Goal: Information Seeking & Learning: Find specific fact

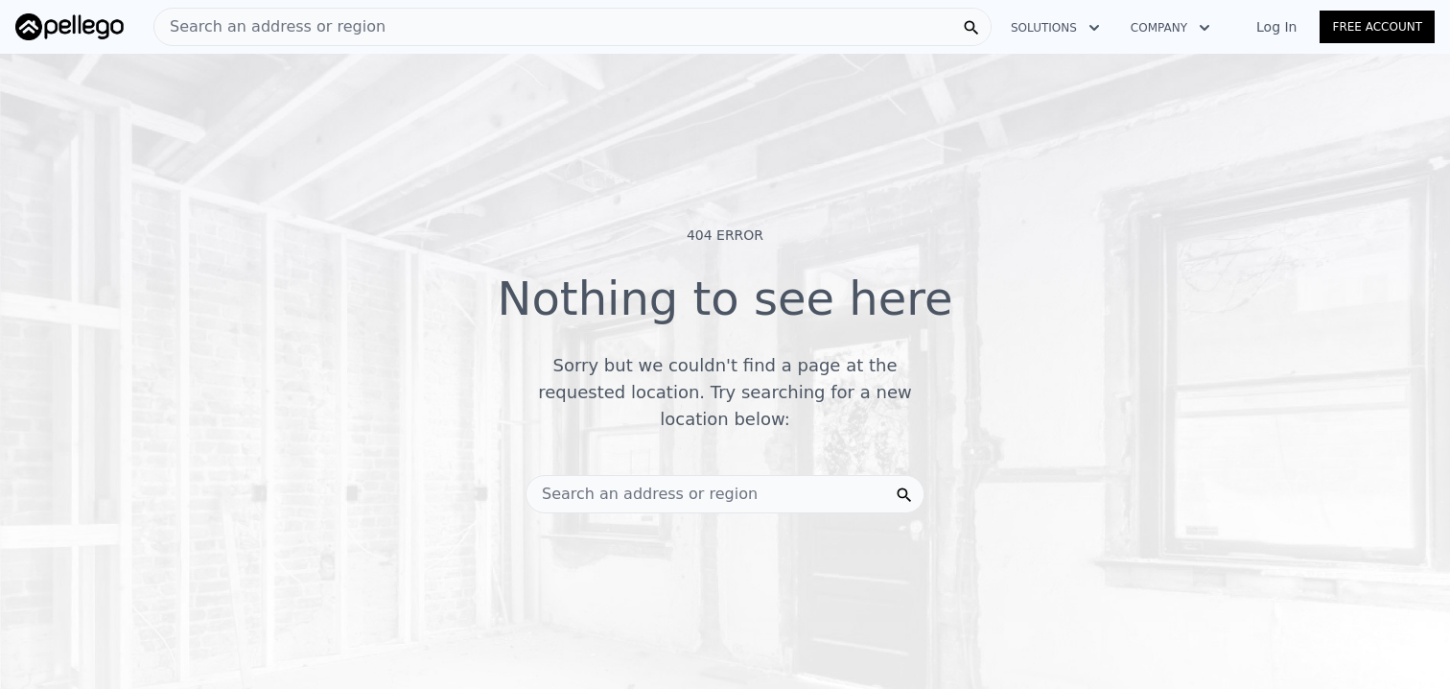
click at [276, 24] on span "Search an address or region" at bounding box center [269, 26] width 231 height 23
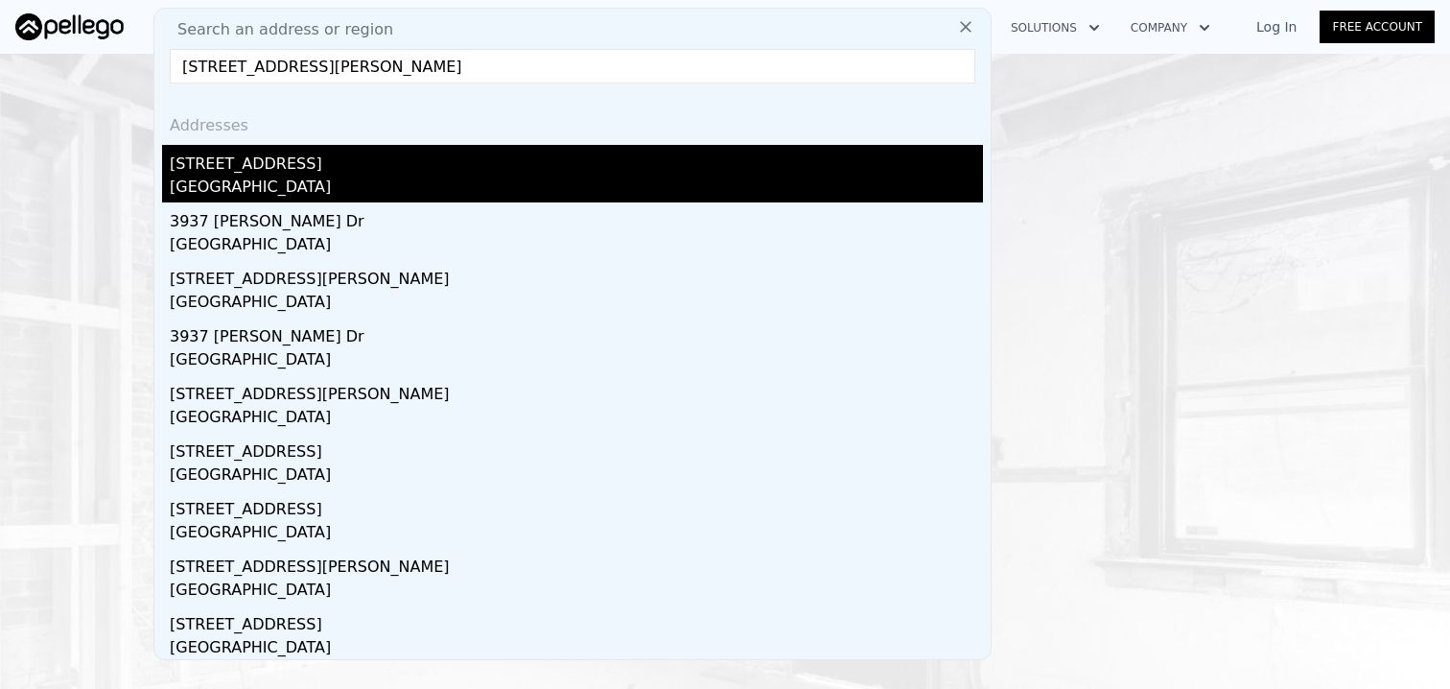
type input "3937 Gills Dr San Mateo"
click at [272, 179] on div "[GEOGRAPHIC_DATA]" at bounding box center [576, 189] width 813 height 27
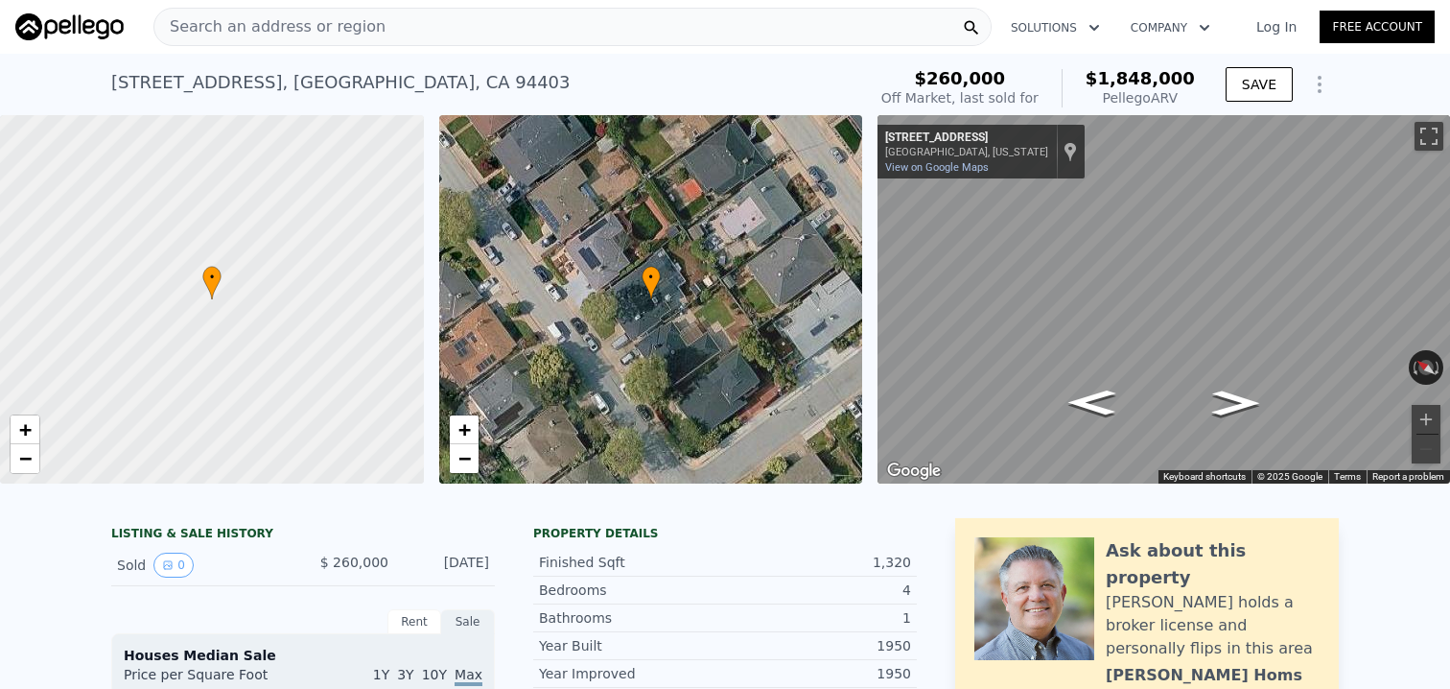
click at [320, 33] on span "Search an address or region" at bounding box center [269, 26] width 231 height 23
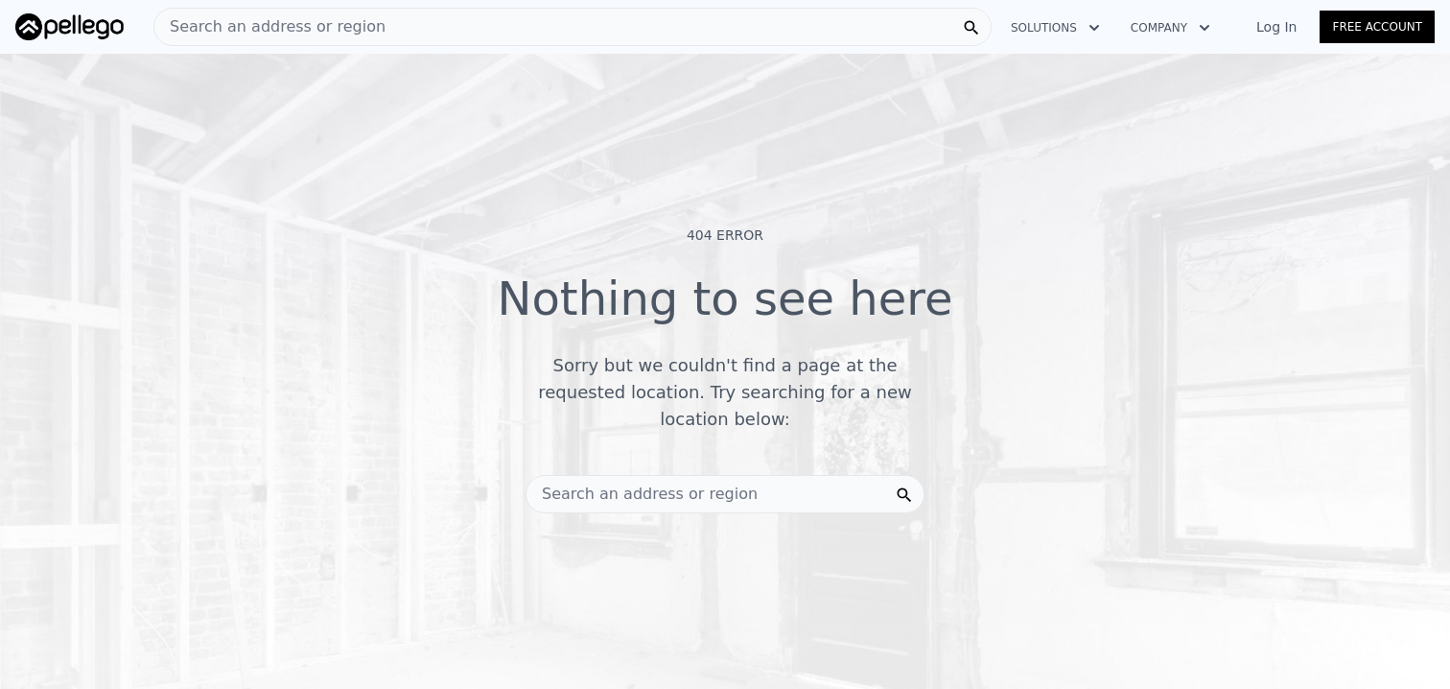
click at [322, 28] on span "Search an address or region" at bounding box center [269, 26] width 231 height 23
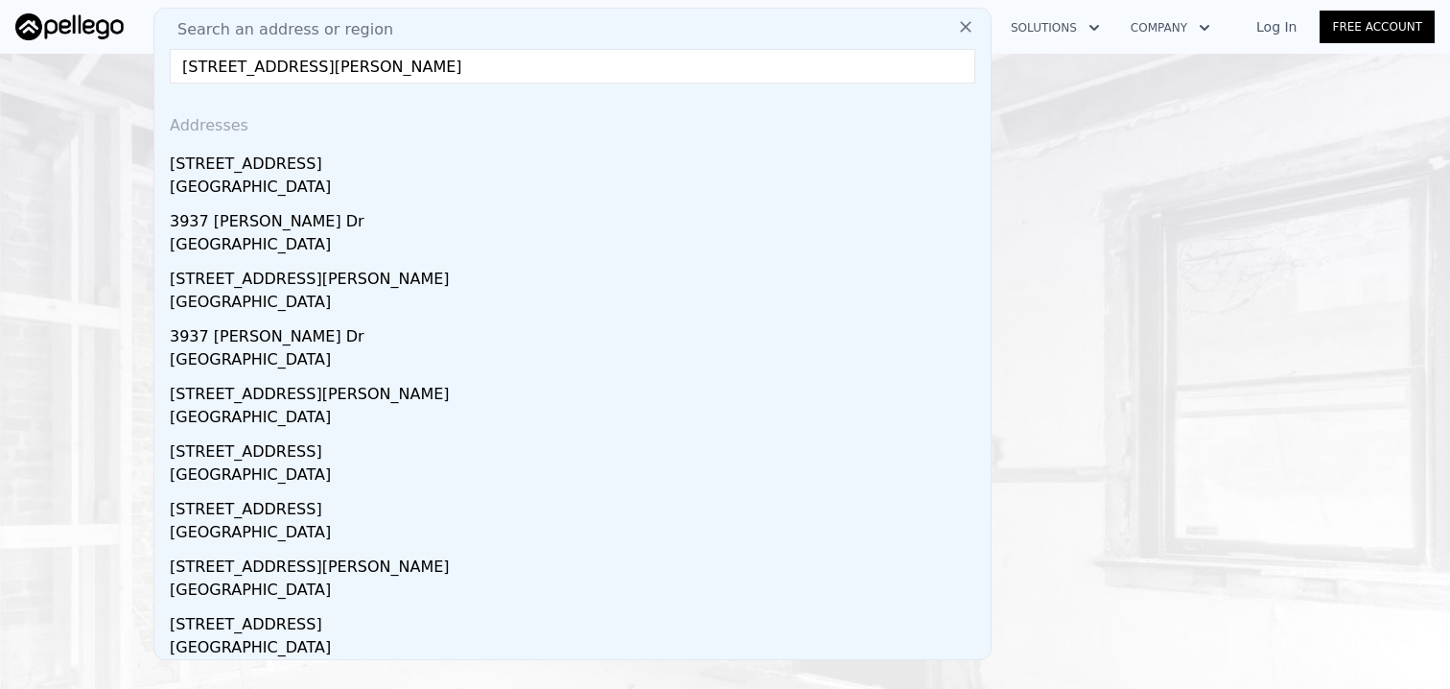
click at [244, 72] on input "[STREET_ADDRESS][PERSON_NAME]" at bounding box center [573, 66] width 806 height 35
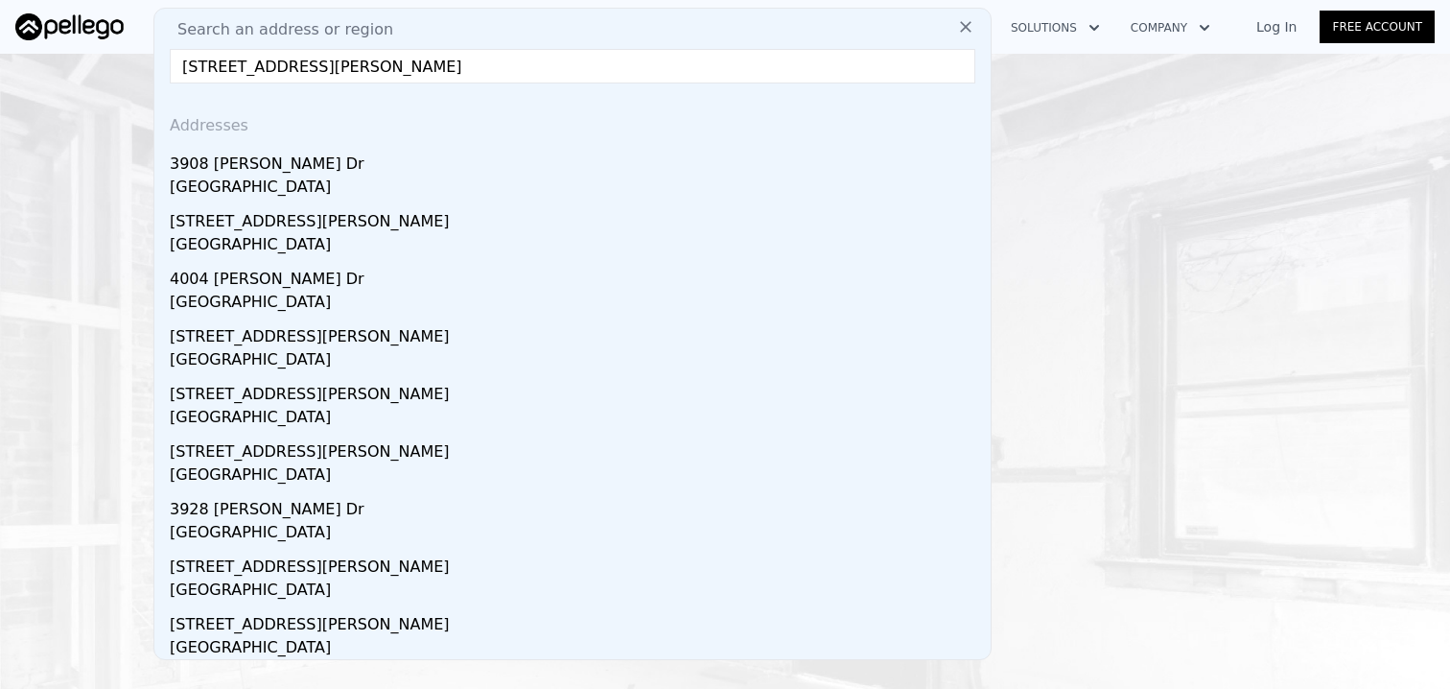
click at [272, 67] on input "[STREET_ADDRESS][PERSON_NAME]" at bounding box center [573, 66] width 806 height 35
click at [283, 73] on input "[STREET_ADDRESS][PERSON_NAME]" at bounding box center [573, 66] width 806 height 35
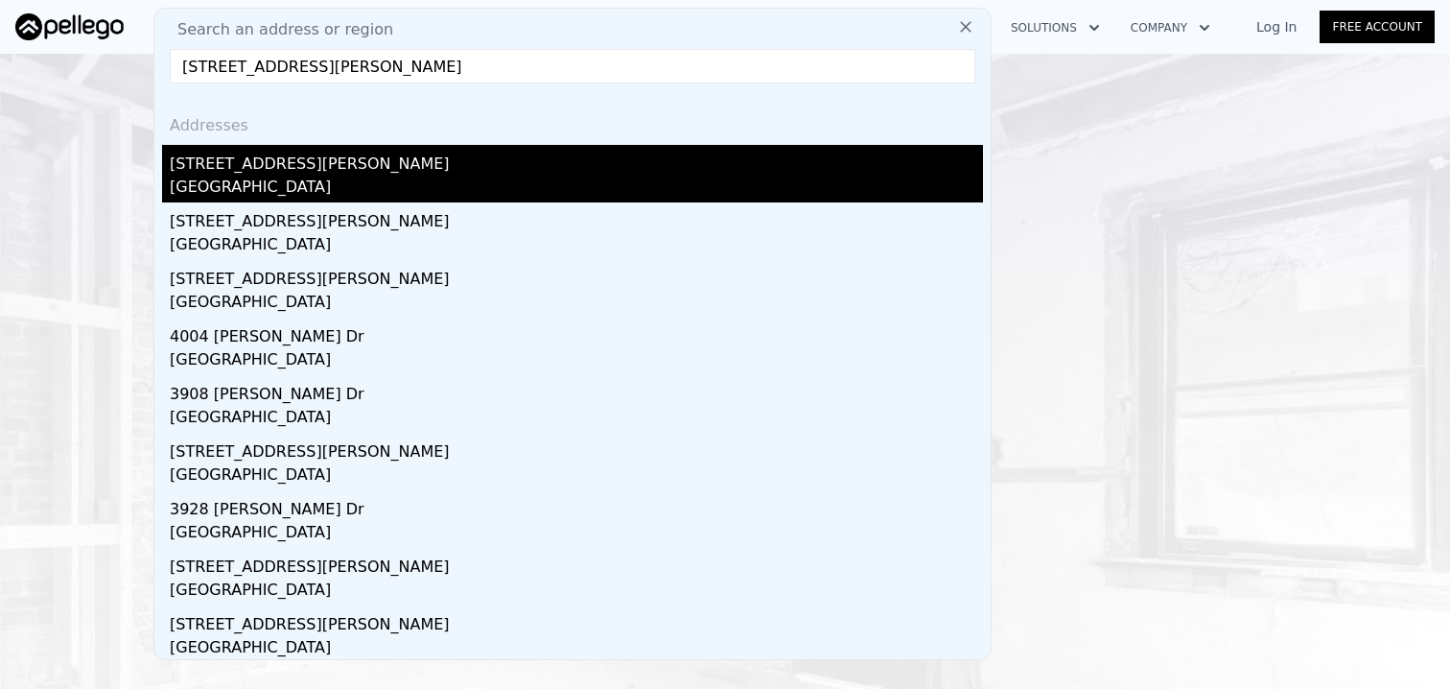
type input "[STREET_ADDRESS][PERSON_NAME]"
click at [272, 176] on div "[GEOGRAPHIC_DATA]" at bounding box center [576, 189] width 813 height 27
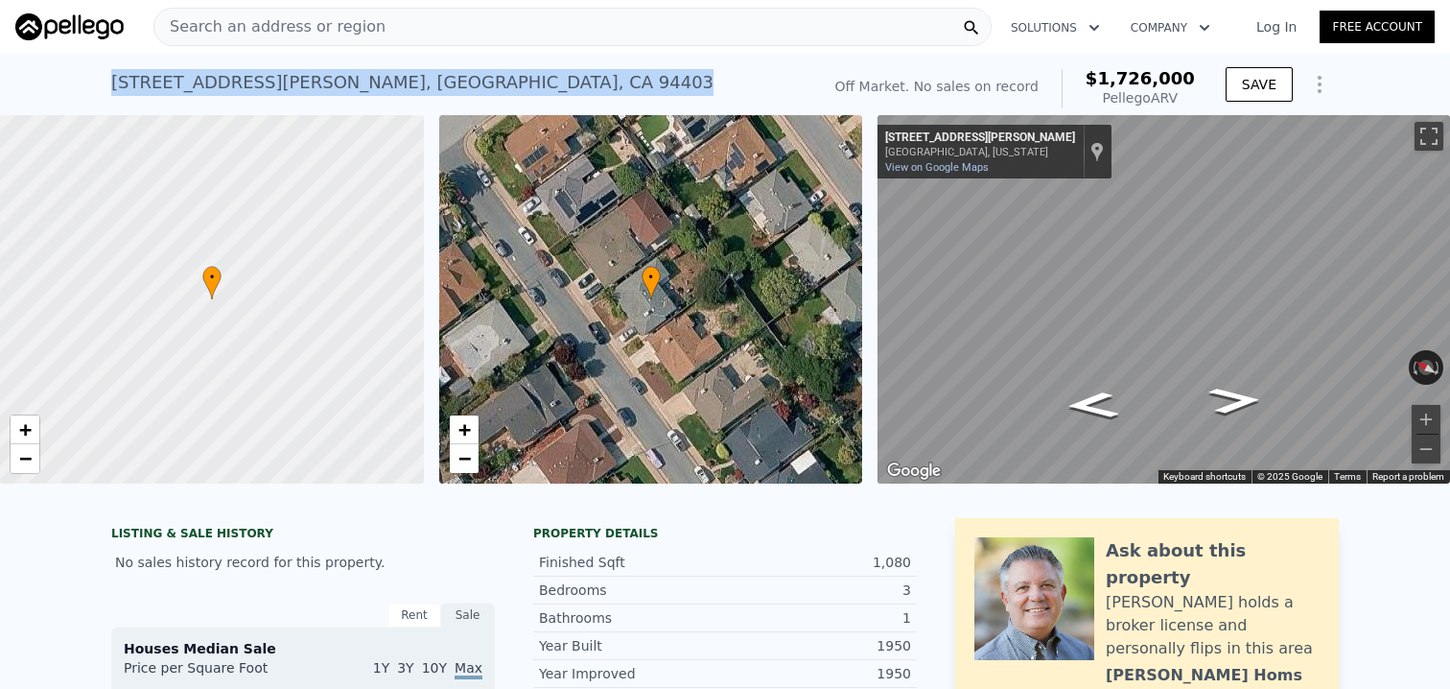
drag, startPoint x: 408, startPoint y: 82, endPoint x: 112, endPoint y: 83, distance: 295.4
click at [112, 83] on div "[STREET_ADDRESS][PERSON_NAME] No sales on record (~ARV $1.726m )" at bounding box center [461, 88] width 701 height 54
copy div "[STREET_ADDRESS][PERSON_NAME]"
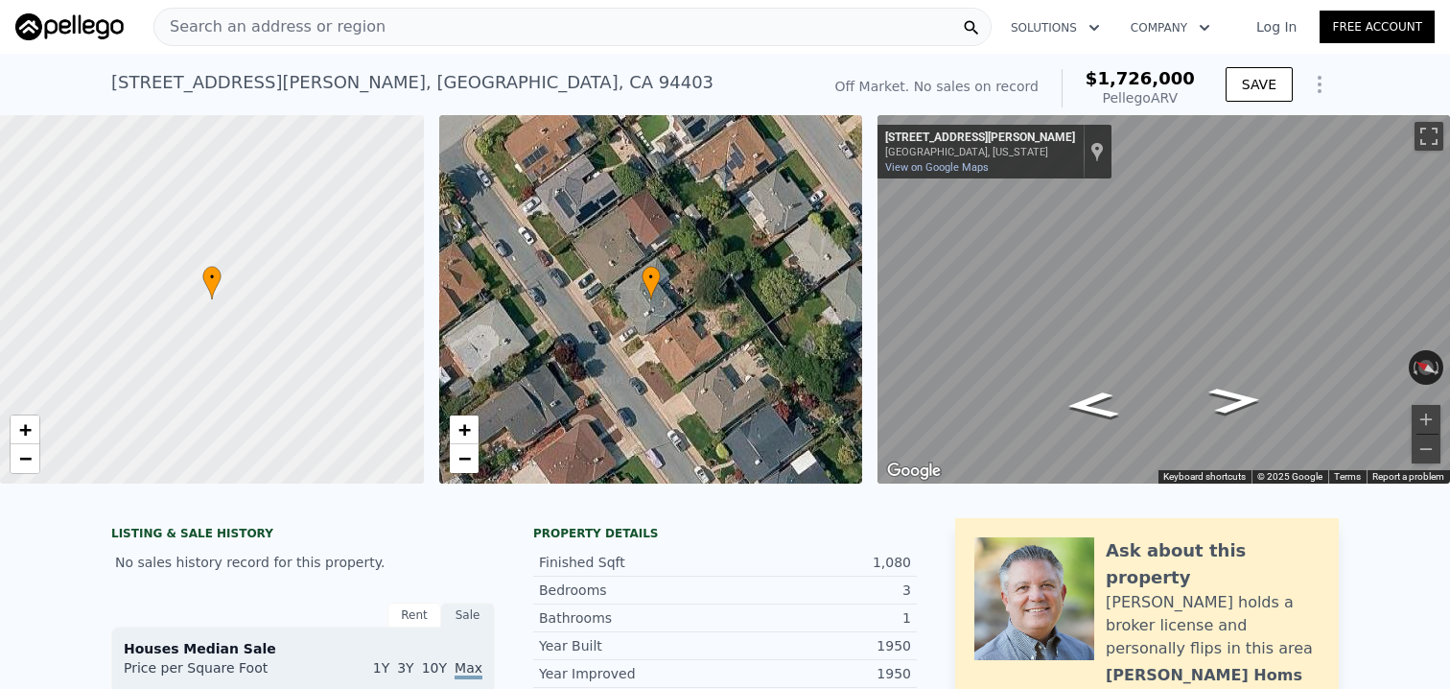
click at [223, 23] on span "Search an address or region" at bounding box center [269, 26] width 231 height 23
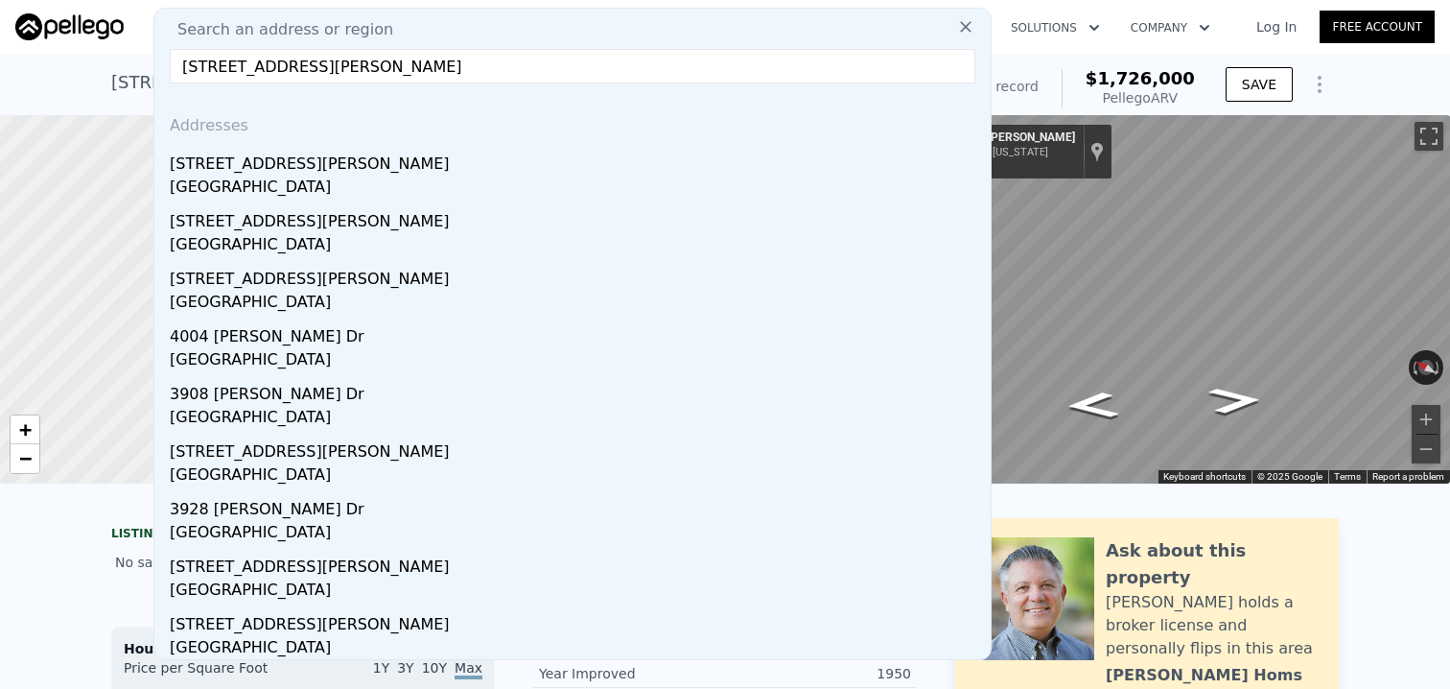
click at [209, 66] on input "[STREET_ADDRESS][PERSON_NAME]" at bounding box center [573, 66] width 806 height 35
click at [458, 67] on input "[STREET_ADDRESS][PERSON_NAME]" at bounding box center [573, 66] width 806 height 35
type input "[STREET_ADDRESS][PERSON_NAME]"
click at [544, 75] on input "[STREET_ADDRESS][PERSON_NAME]" at bounding box center [573, 66] width 806 height 35
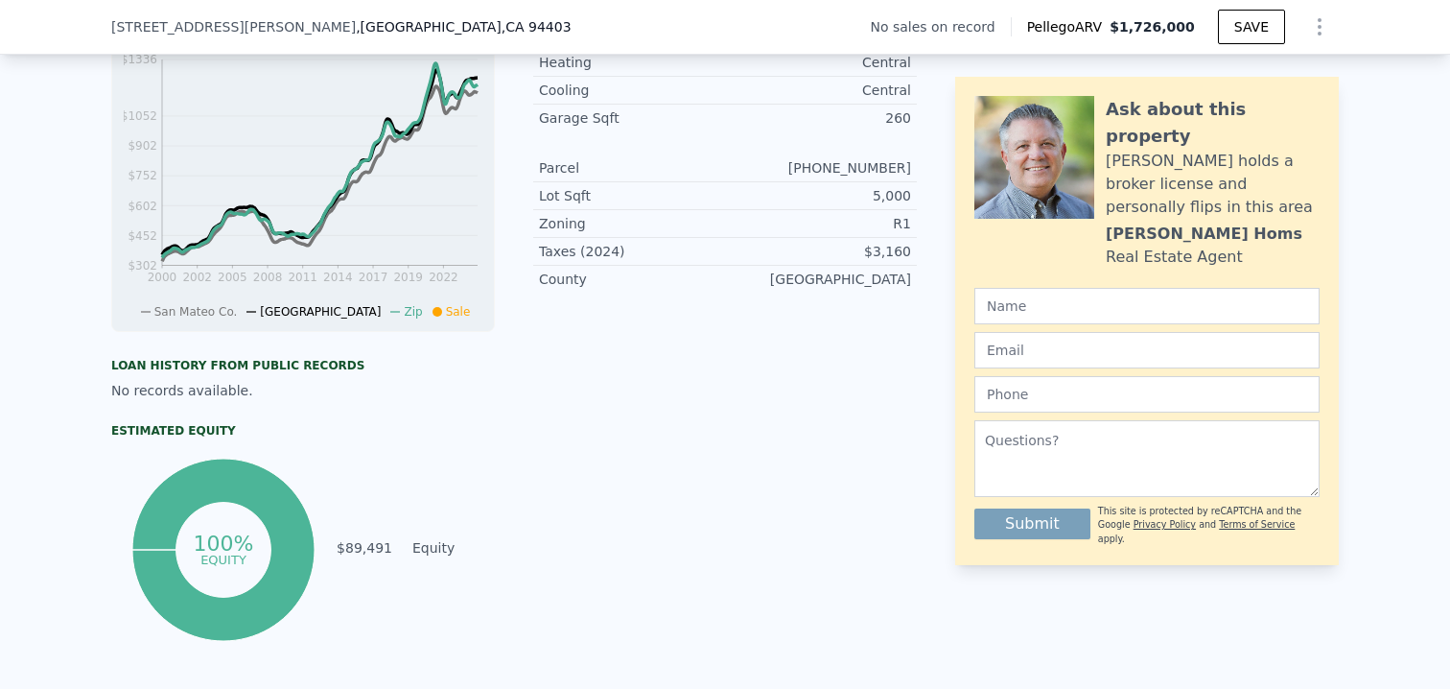
scroll to position [651, 0]
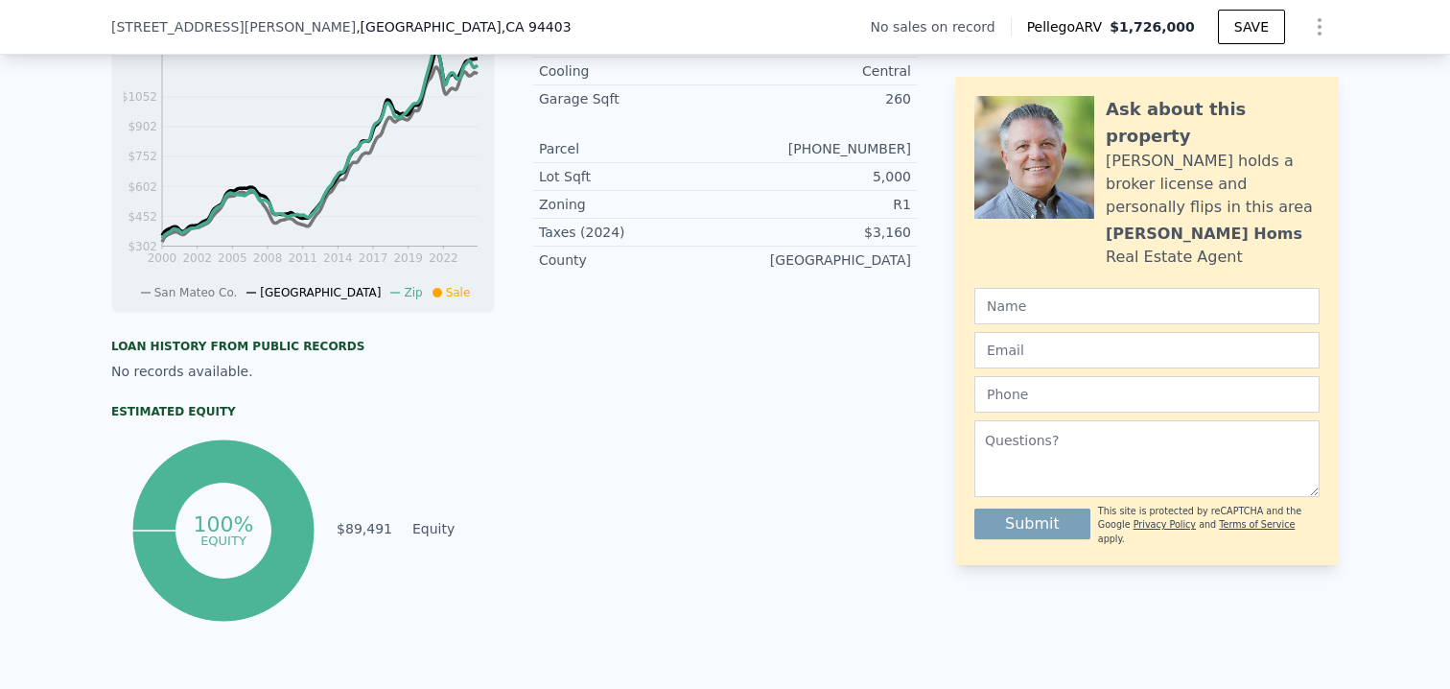
click at [30, 386] on div "LISTING & SALE HISTORY No sales history record for this property. Rent Sale Ren…" at bounding box center [725, 278] width 1450 height 866
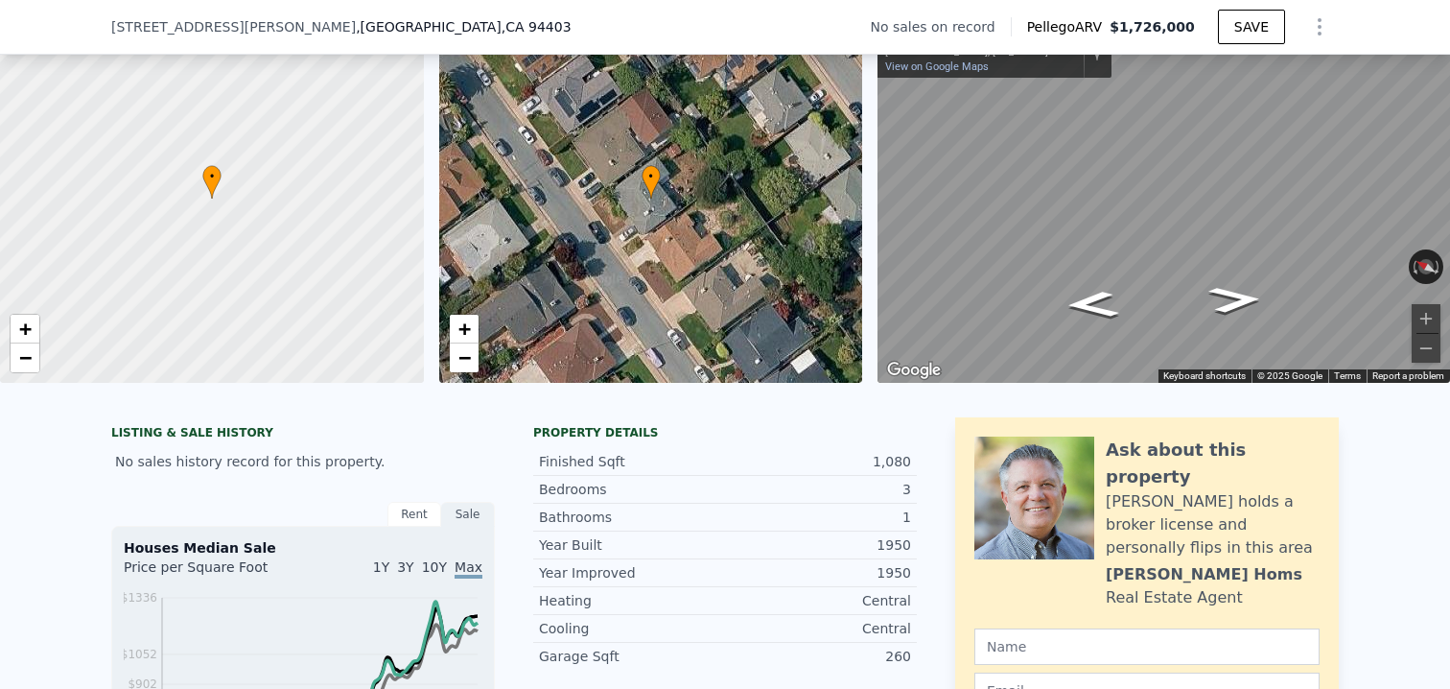
scroll to position [0, 0]
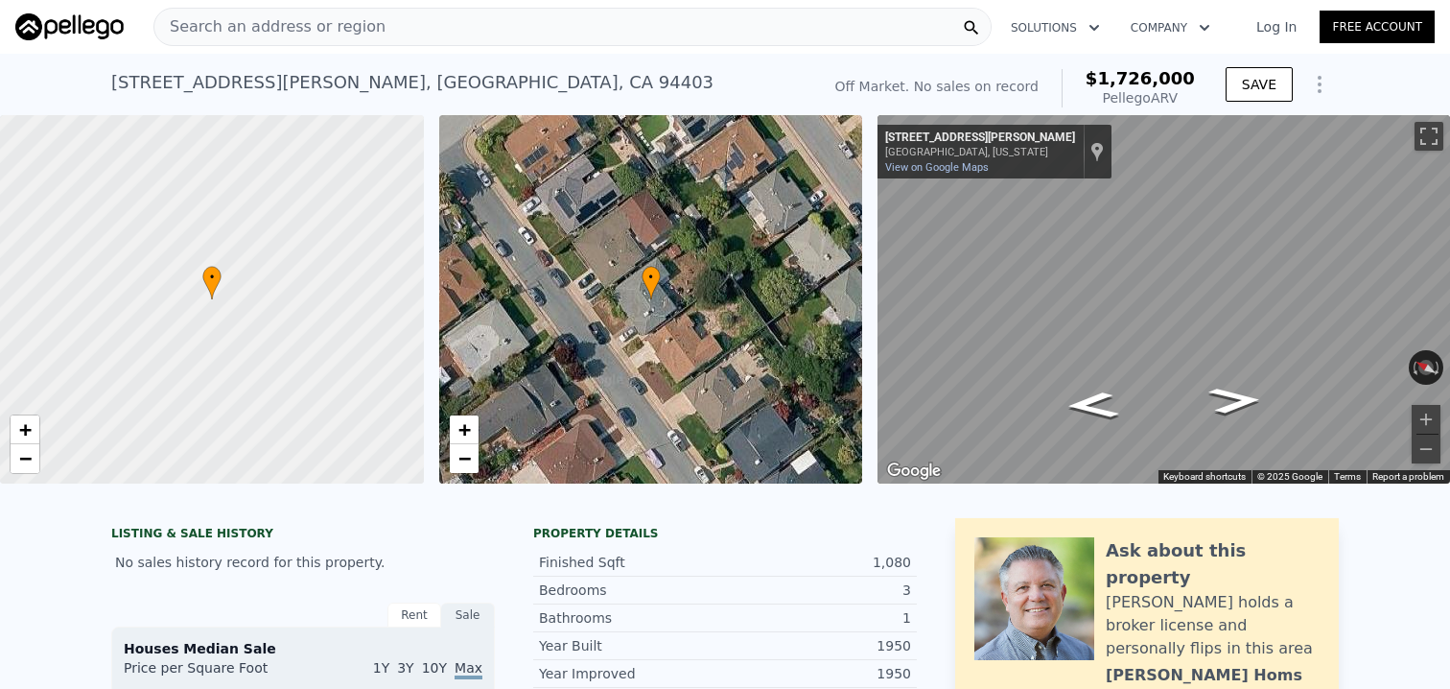
click at [319, 33] on span "Search an address or region" at bounding box center [269, 26] width 231 height 23
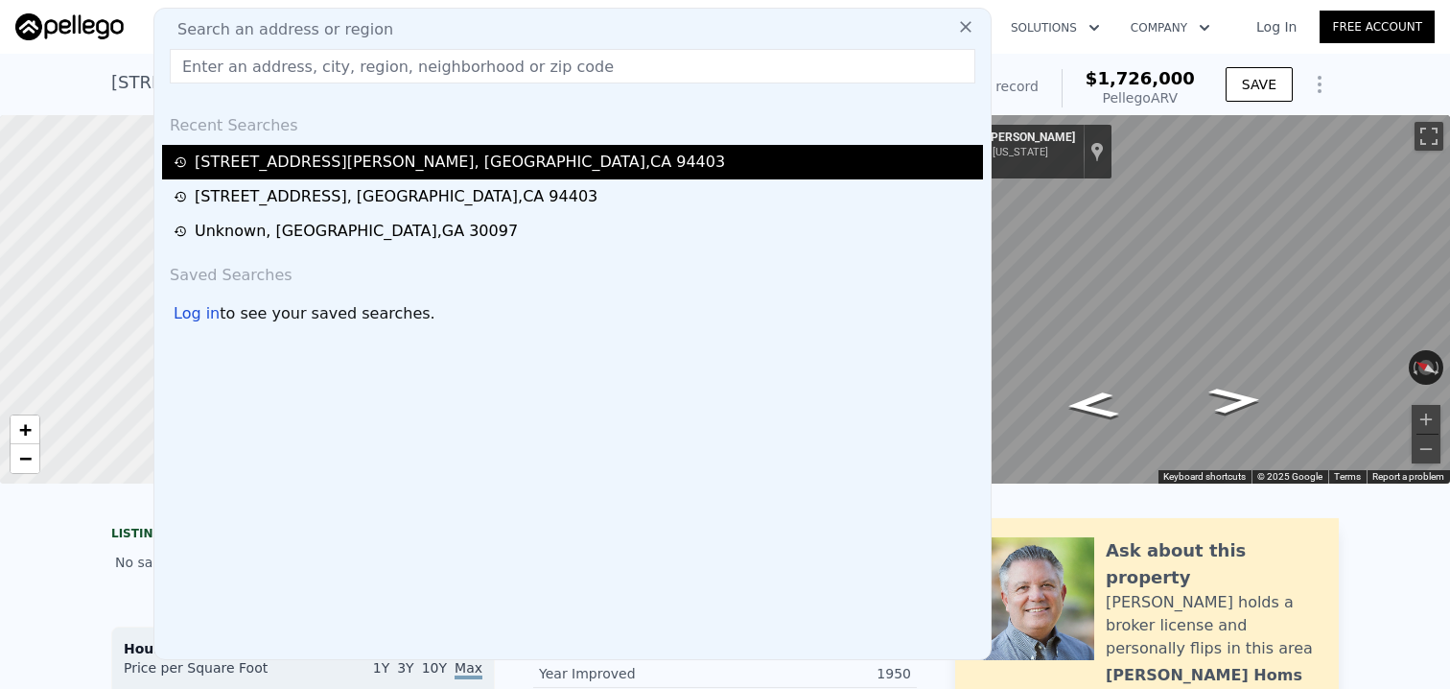
click at [270, 176] on div "[STREET_ADDRESS][PERSON_NAME]" at bounding box center [572, 162] width 821 height 35
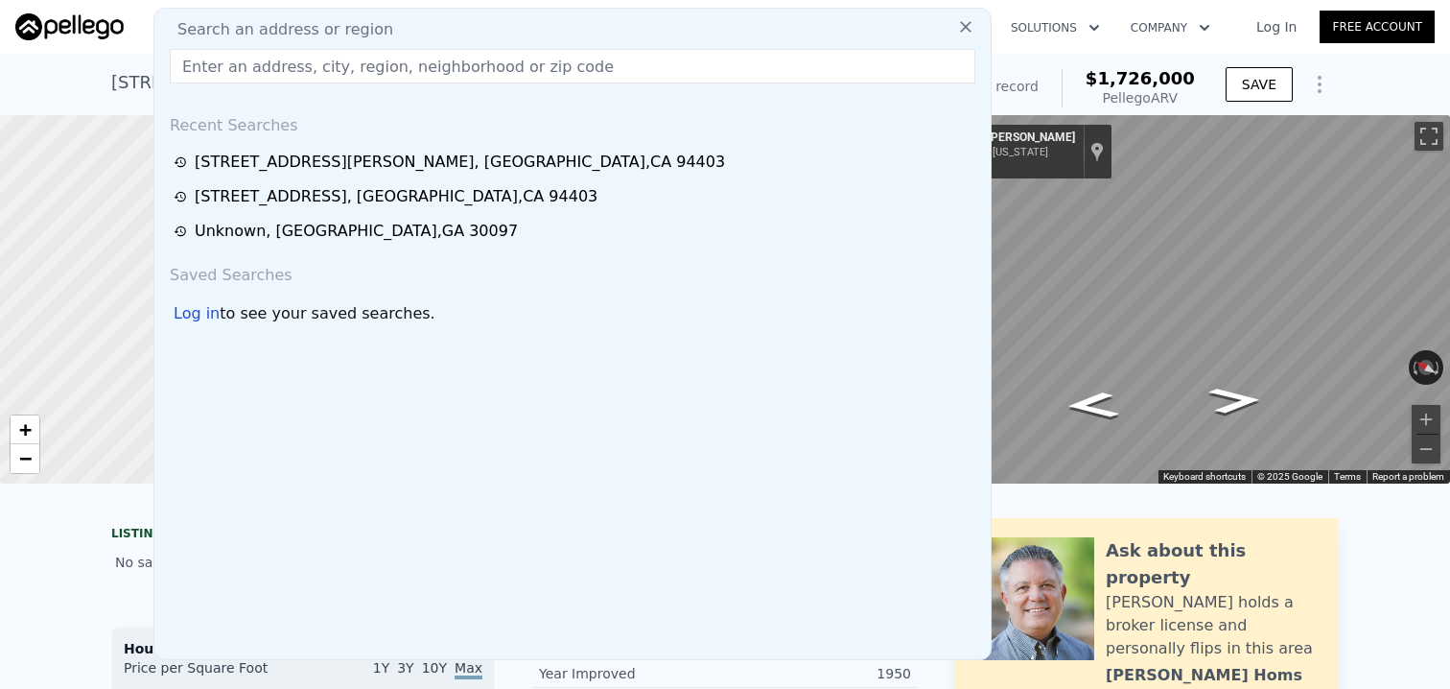
click at [224, 162] on div "[STREET_ADDRESS][PERSON_NAME]" at bounding box center [460, 162] width 530 height 23
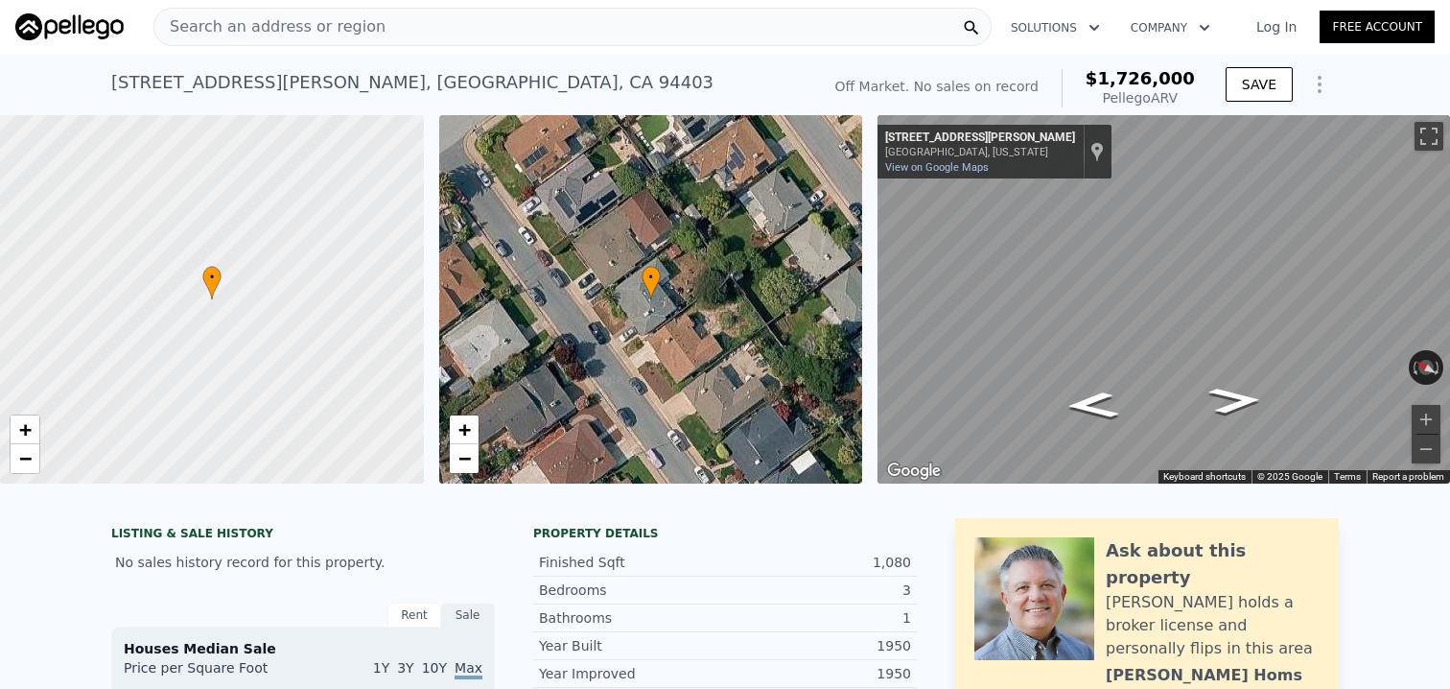
click at [212, 31] on span "Search an address or region" at bounding box center [269, 26] width 231 height 23
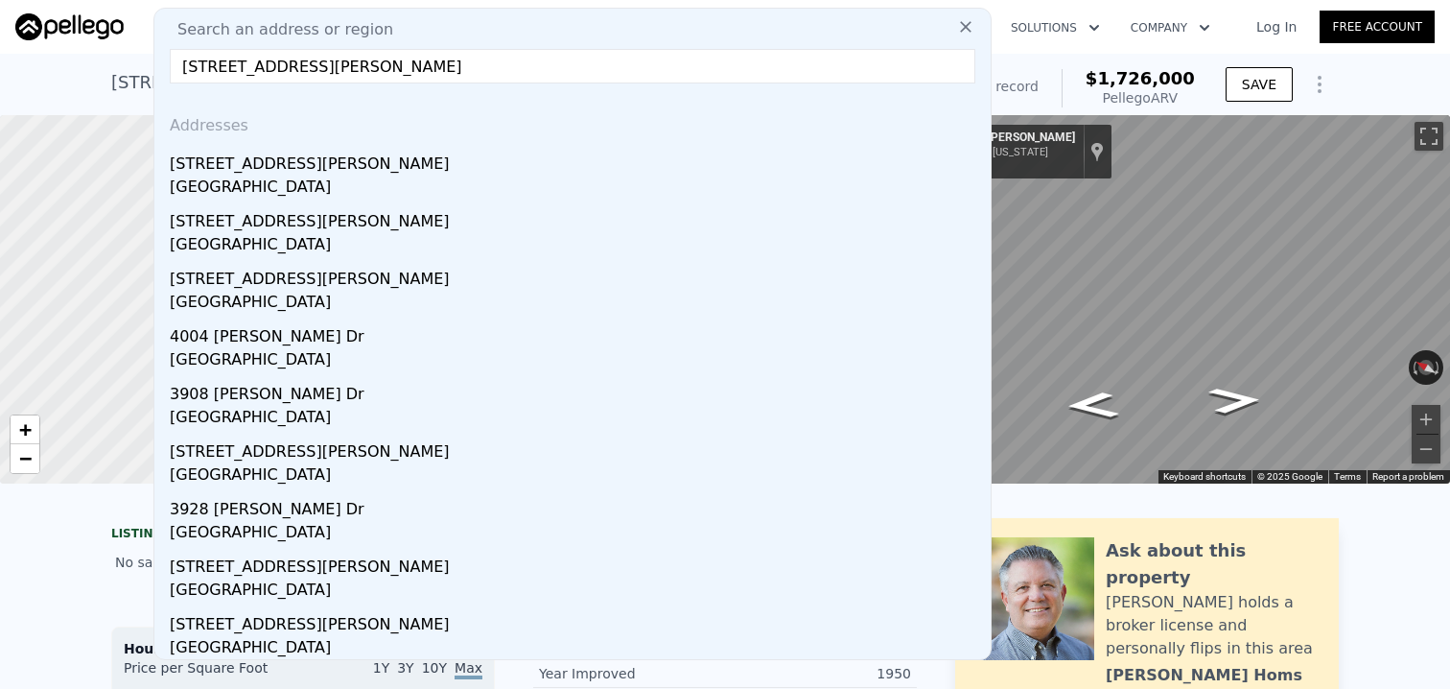
click at [207, 64] on input "[STREET_ADDRESS][PERSON_NAME]" at bounding box center [573, 66] width 806 height 35
type input "[STREET_ADDRESS][PERSON_NAME]"
click at [852, 67] on input "[STREET_ADDRESS][PERSON_NAME]" at bounding box center [573, 66] width 806 height 35
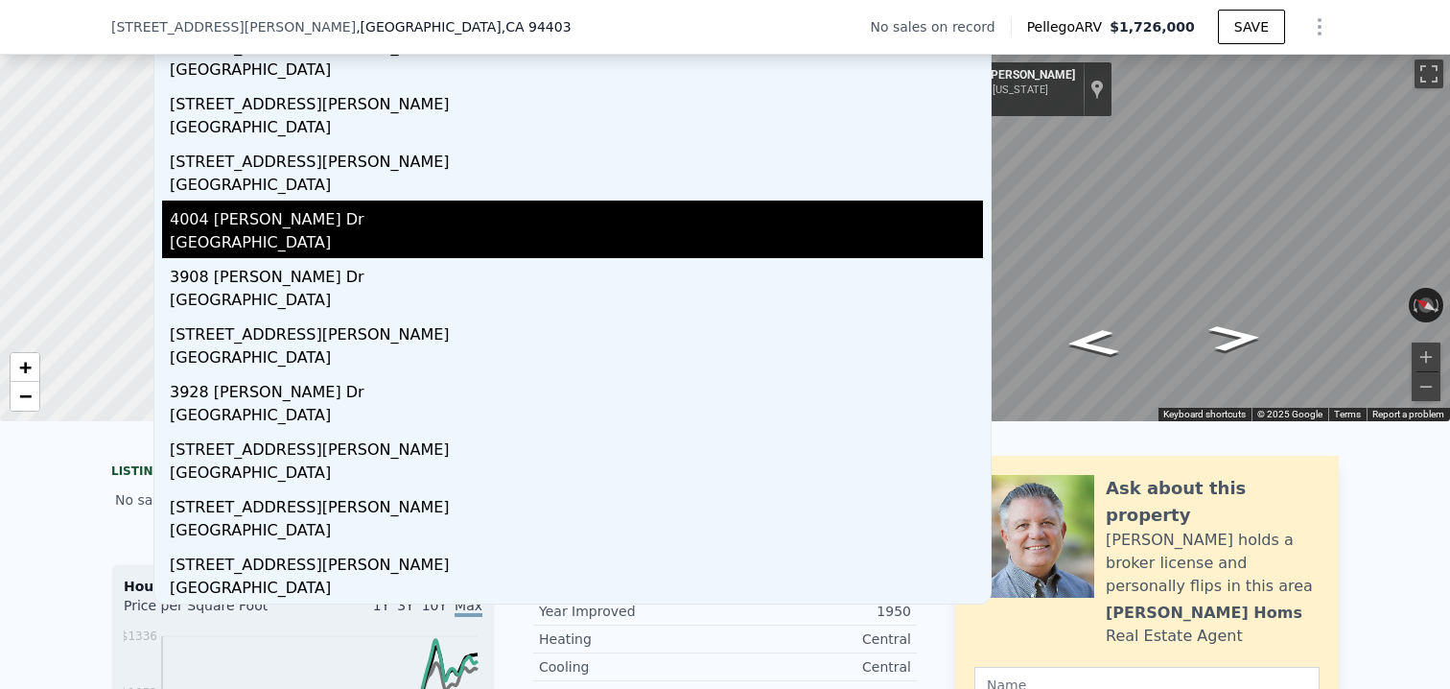
scroll to position [173, 0]
